Goal: Entertainment & Leisure: Consume media (video, audio)

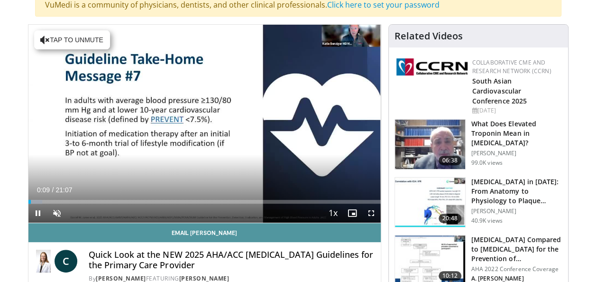
scroll to position [95, 0]
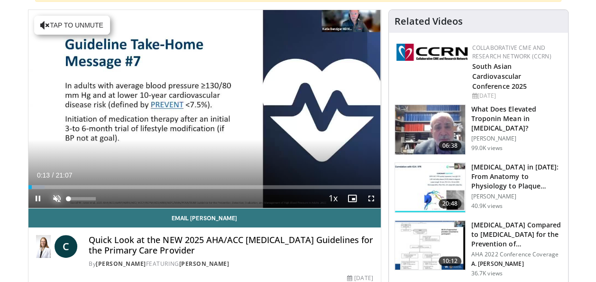
click at [57, 199] on span "Video Player" at bounding box center [56, 198] width 19 height 19
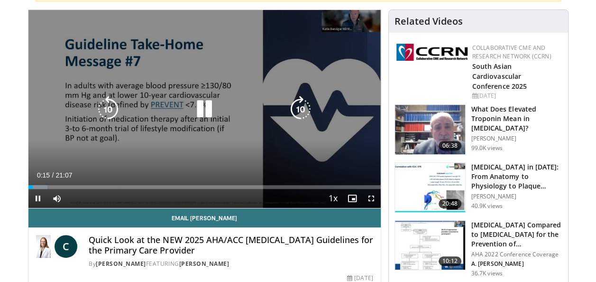
click at [106, 113] on icon "Video Player" at bounding box center [108, 109] width 27 height 27
click at [109, 110] on icon "Video Player" at bounding box center [108, 109] width 27 height 27
click at [110, 111] on icon "Video Player" at bounding box center [108, 109] width 27 height 27
click at [301, 104] on icon "Video Player" at bounding box center [300, 109] width 27 height 27
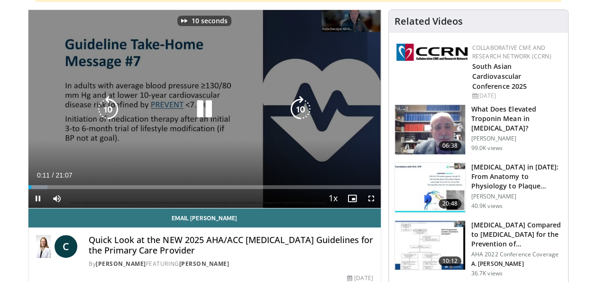
click at [301, 104] on icon "Video Player" at bounding box center [300, 109] width 27 height 27
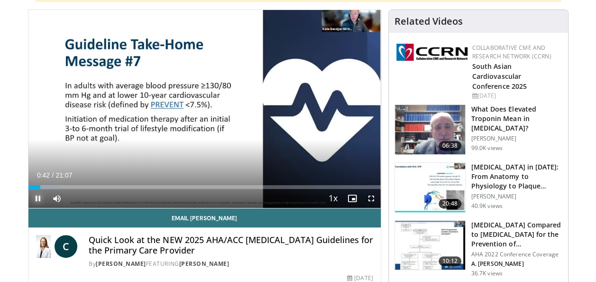
click at [36, 198] on span "Video Player" at bounding box center [37, 198] width 19 height 19
